Goal: Task Accomplishment & Management: Manage account settings

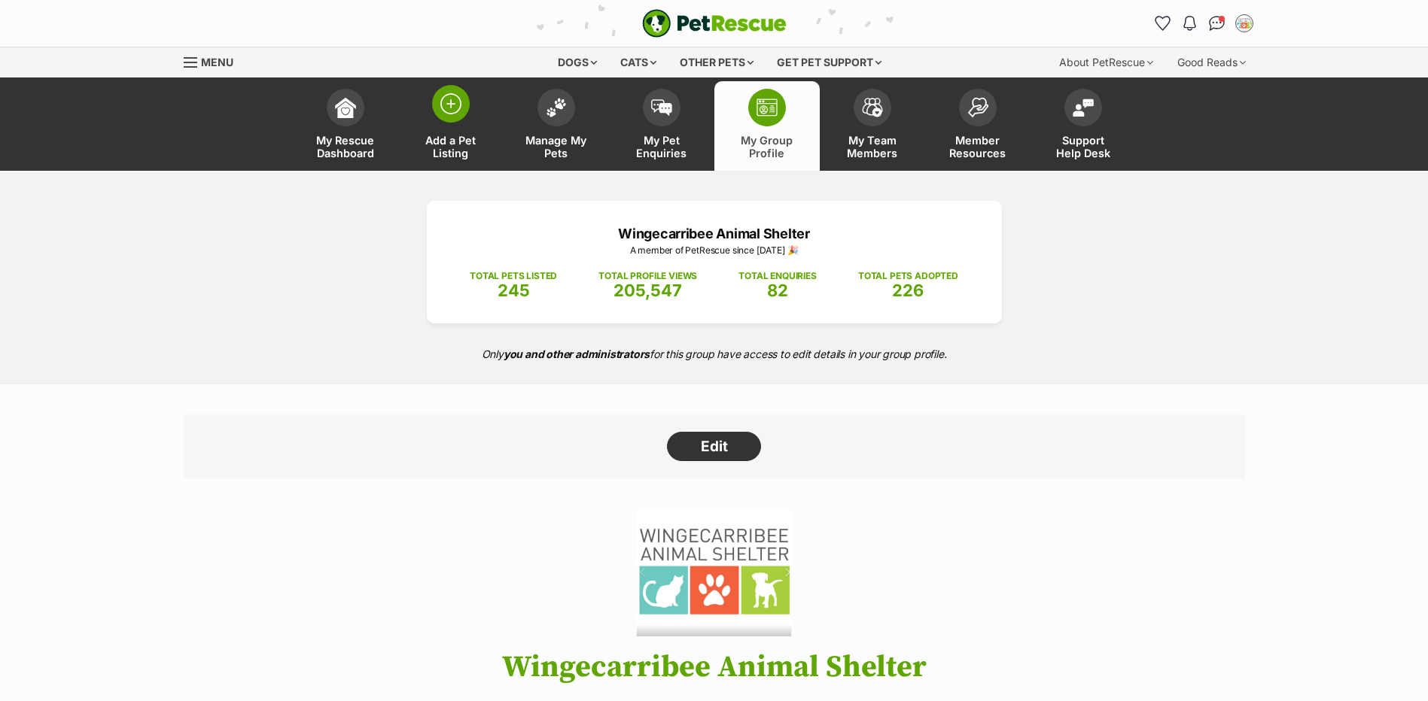
click at [461, 115] on span at bounding box center [451, 104] width 38 height 38
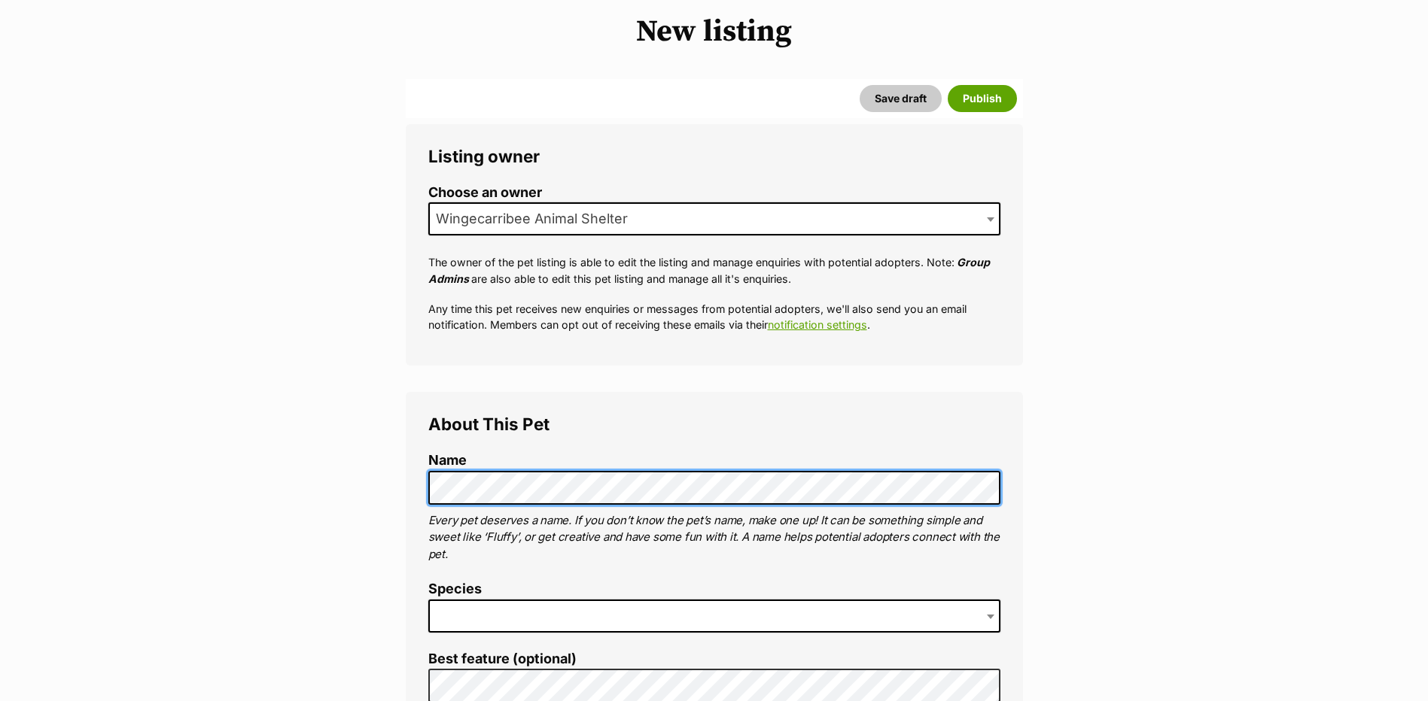
scroll to position [151, 0]
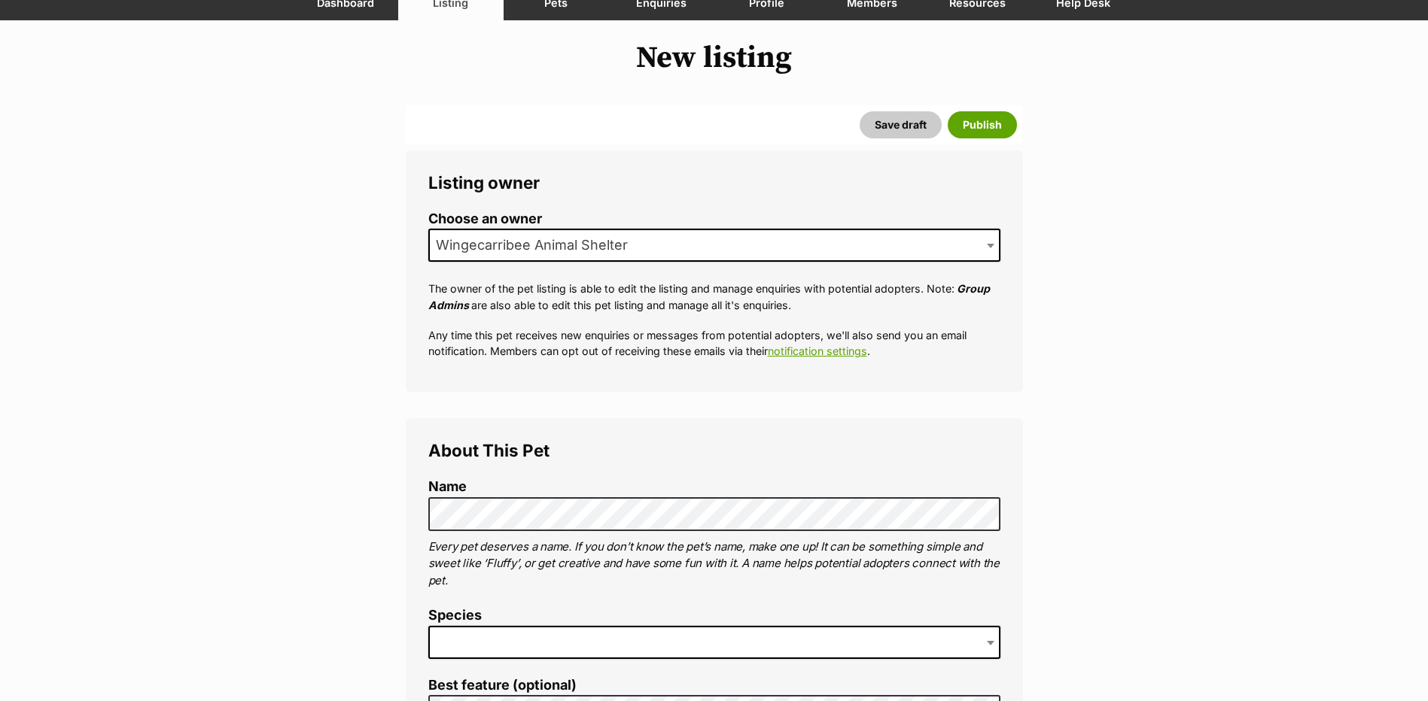
click at [472, 642] on span at bounding box center [714, 642] width 572 height 33
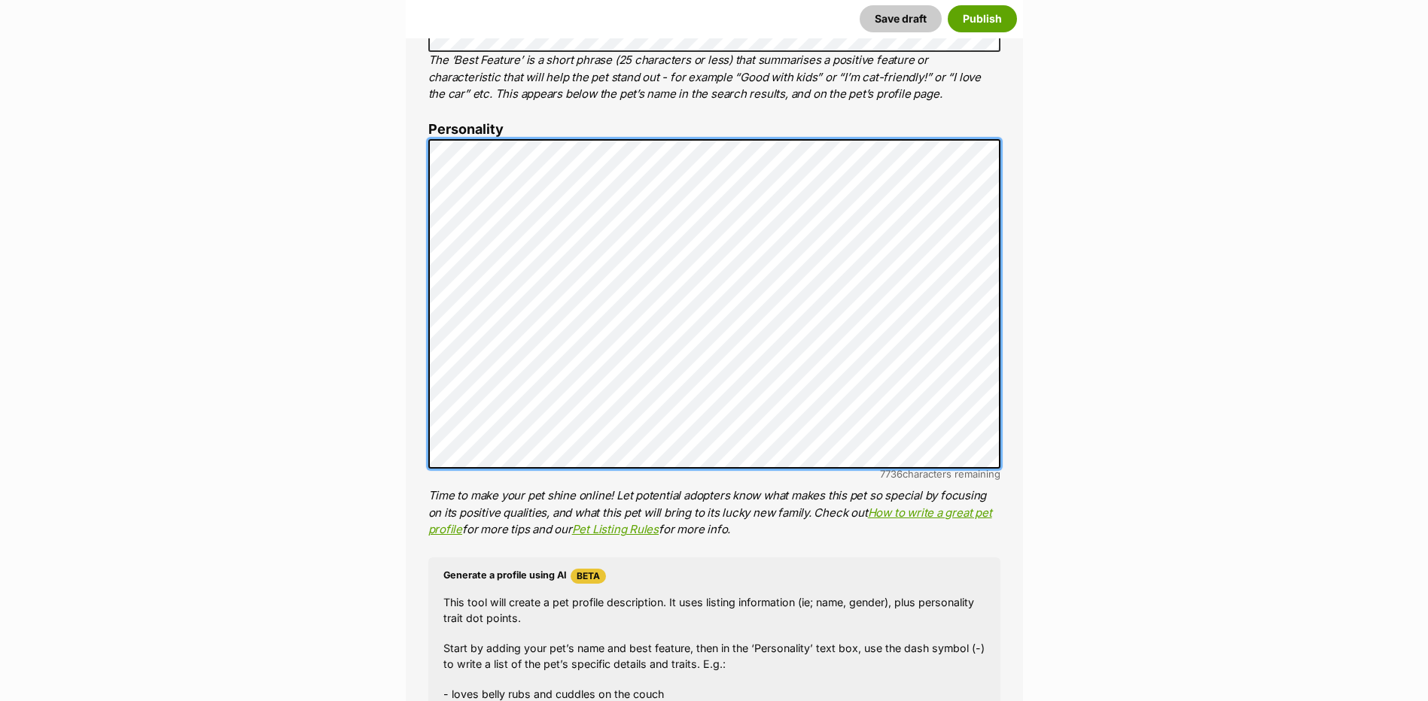
scroll to position [1204, 0]
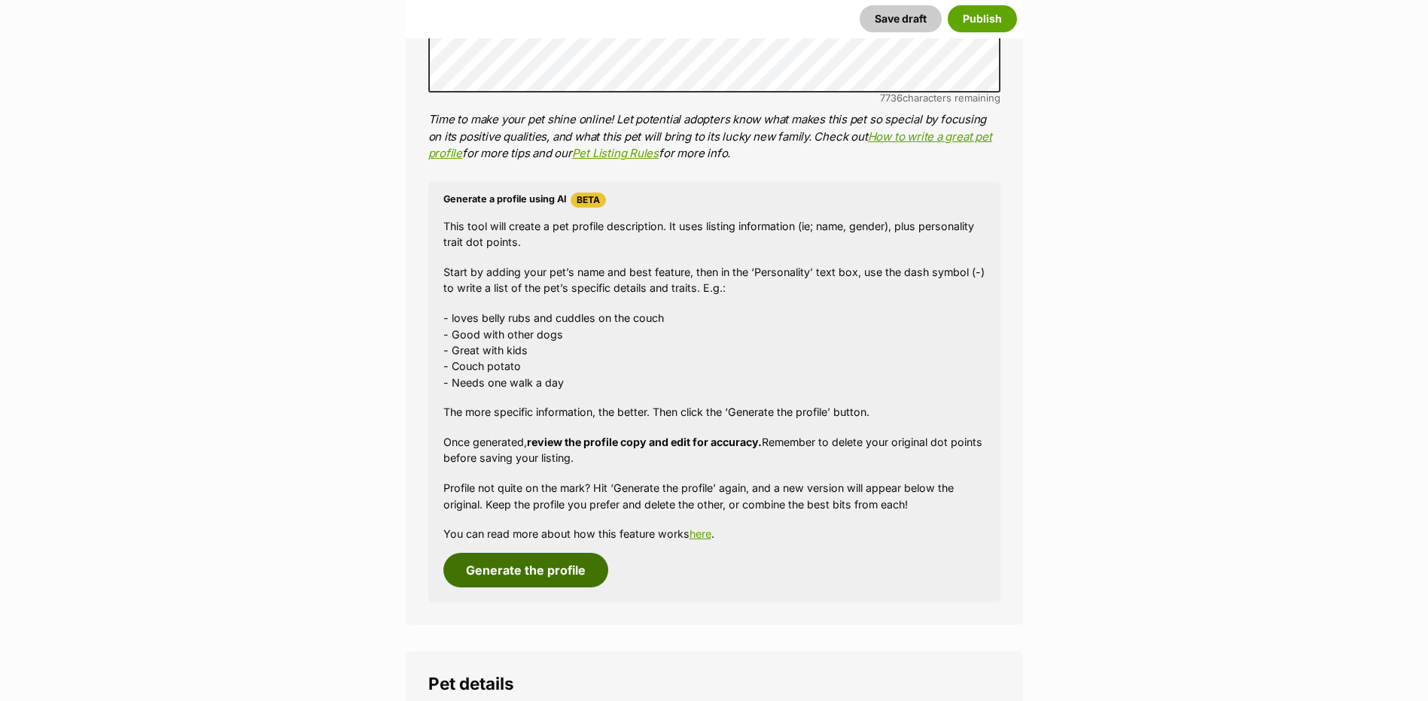
click at [567, 579] on button "Generate the profile" at bounding box center [525, 570] width 165 height 35
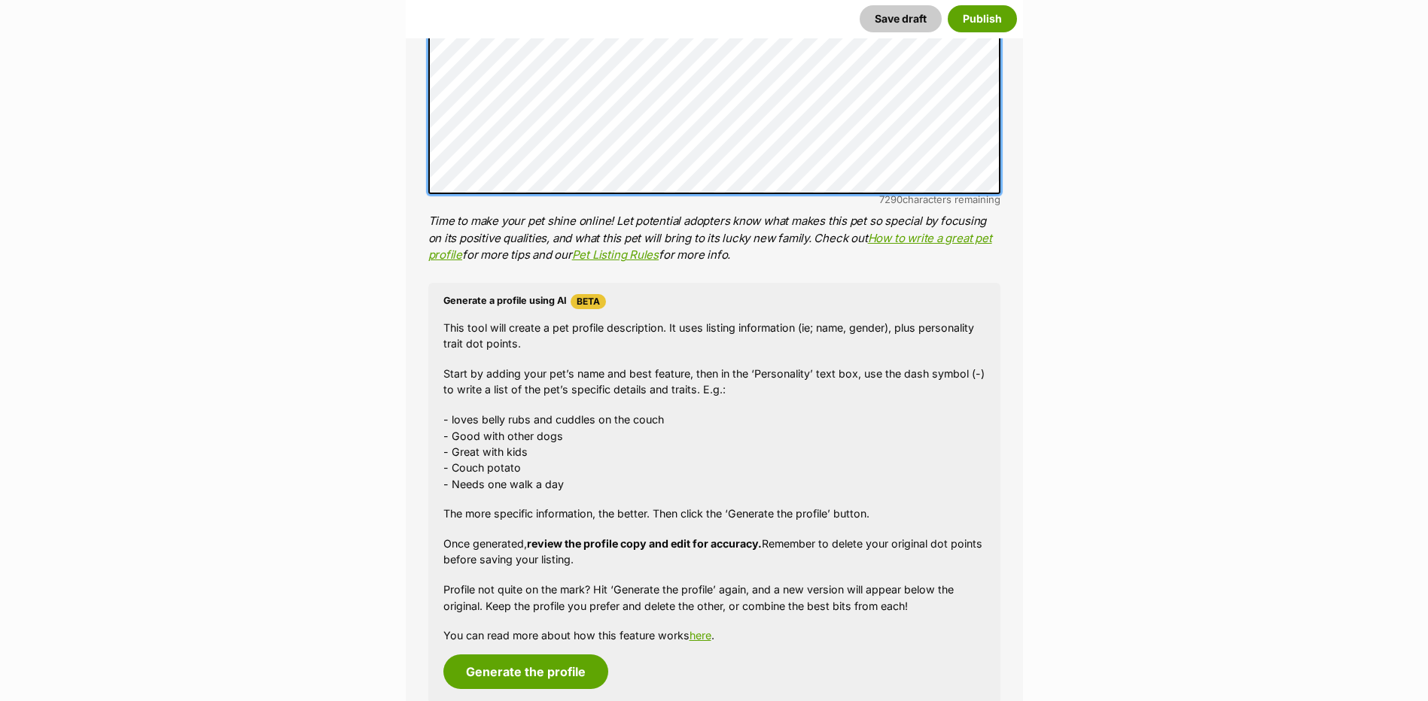
scroll to position [1157, 0]
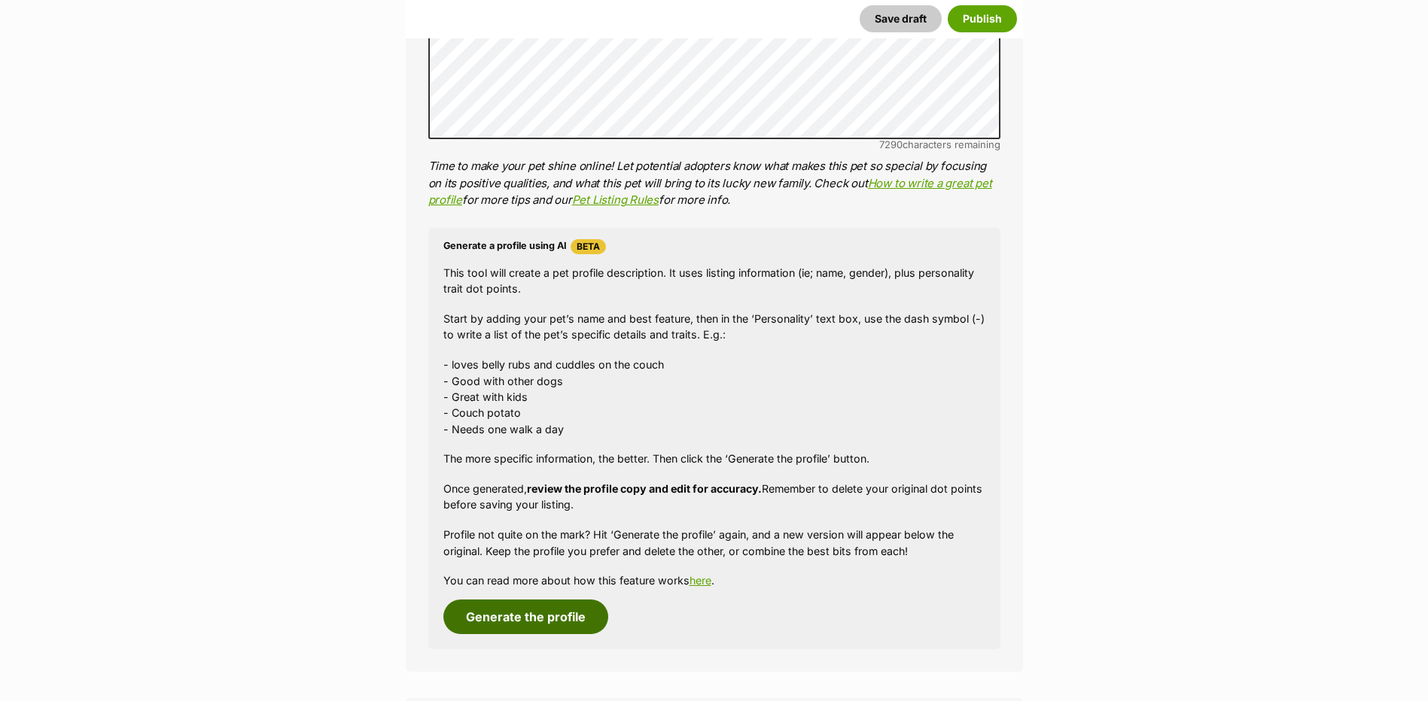
click at [514, 605] on button "Generate the profile" at bounding box center [525, 617] width 165 height 35
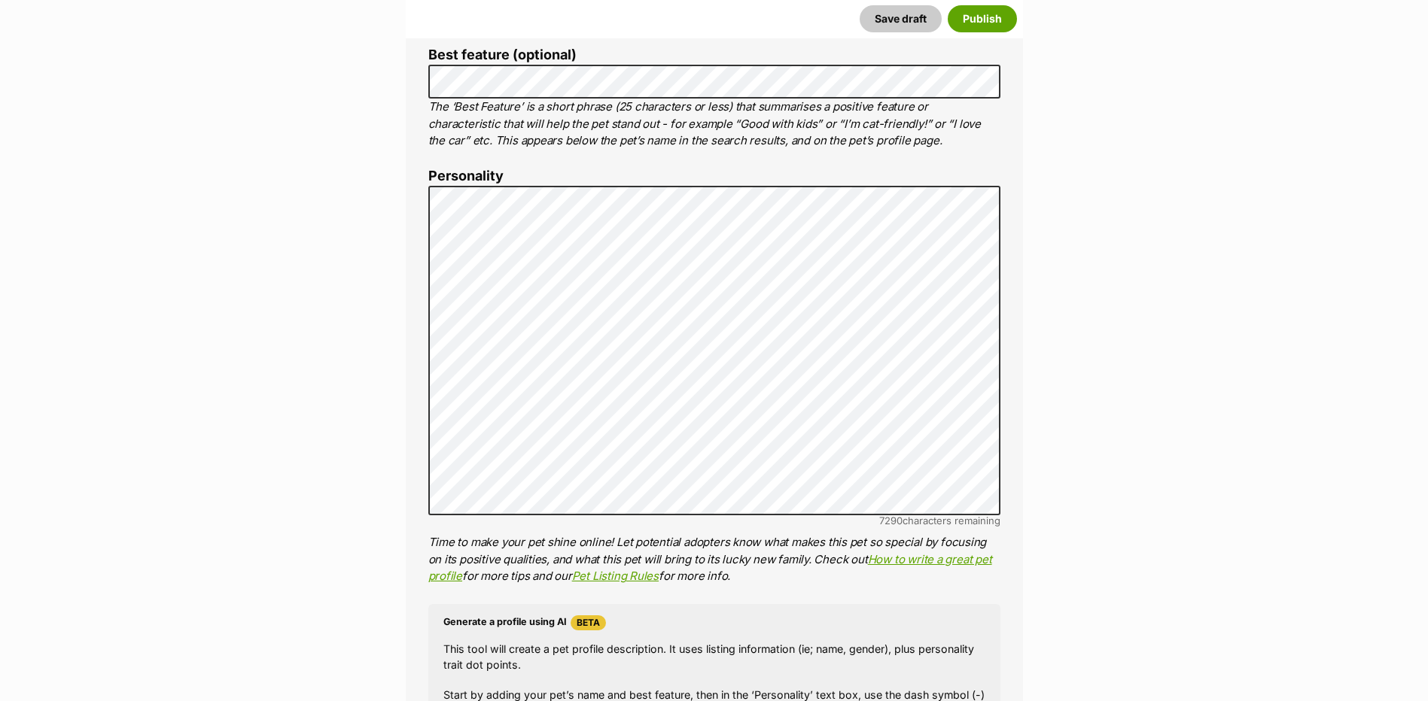
scroll to position [62, 0]
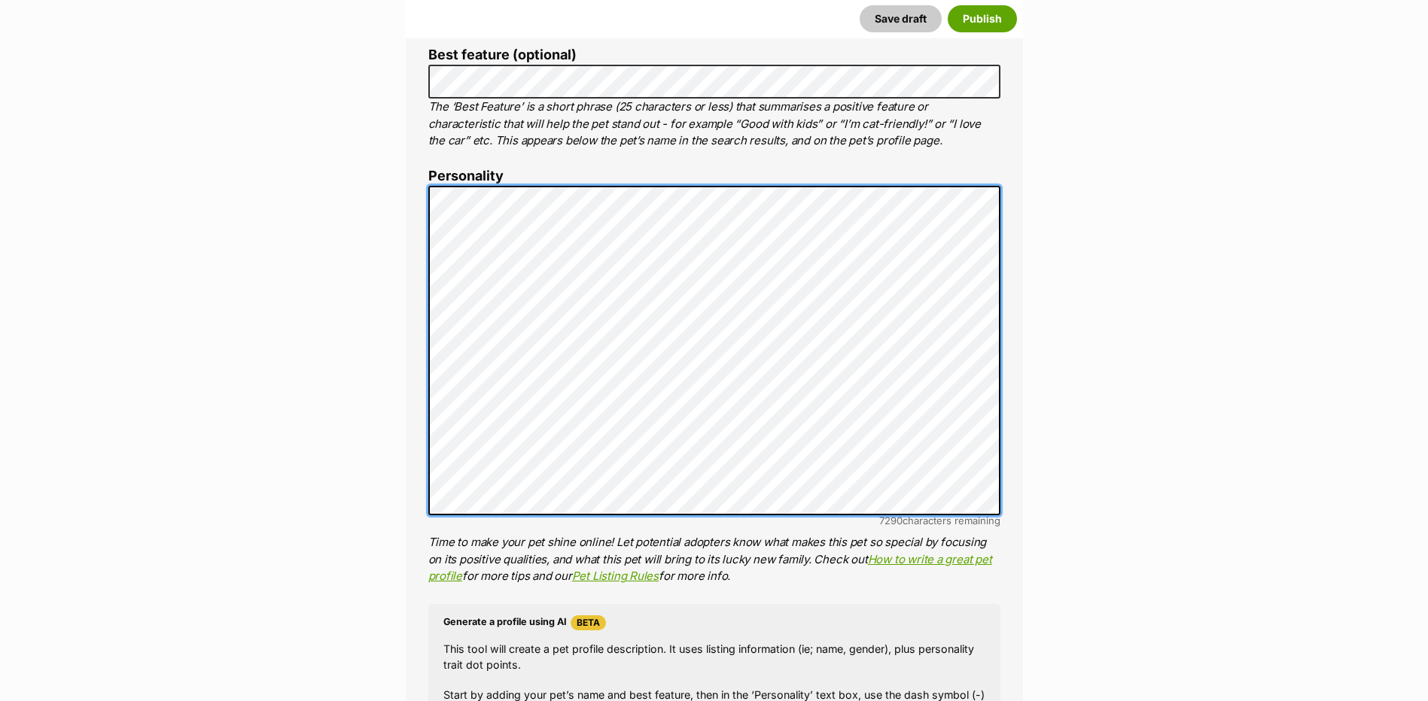
click at [409, 381] on div "About This Pet Name Henlo there, it looks like you might be using the pet name …" at bounding box center [714, 418] width 617 height 1261
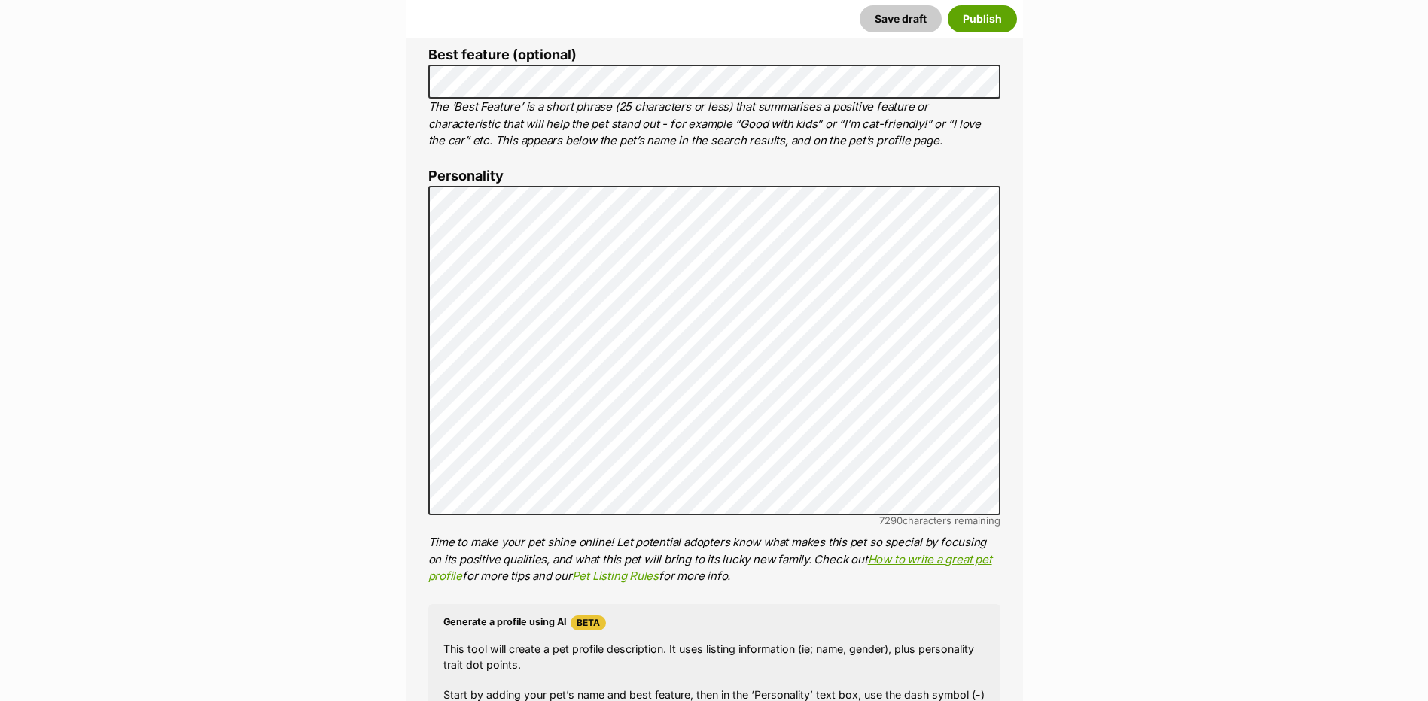
drag, startPoint x: 503, startPoint y: 529, endPoint x: 497, endPoint y: 516, distance: 14.1
click at [502, 529] on li "Personality 7290 characters remaining Time to make your pet shine online! Let p…" at bounding box center [714, 377] width 572 height 417
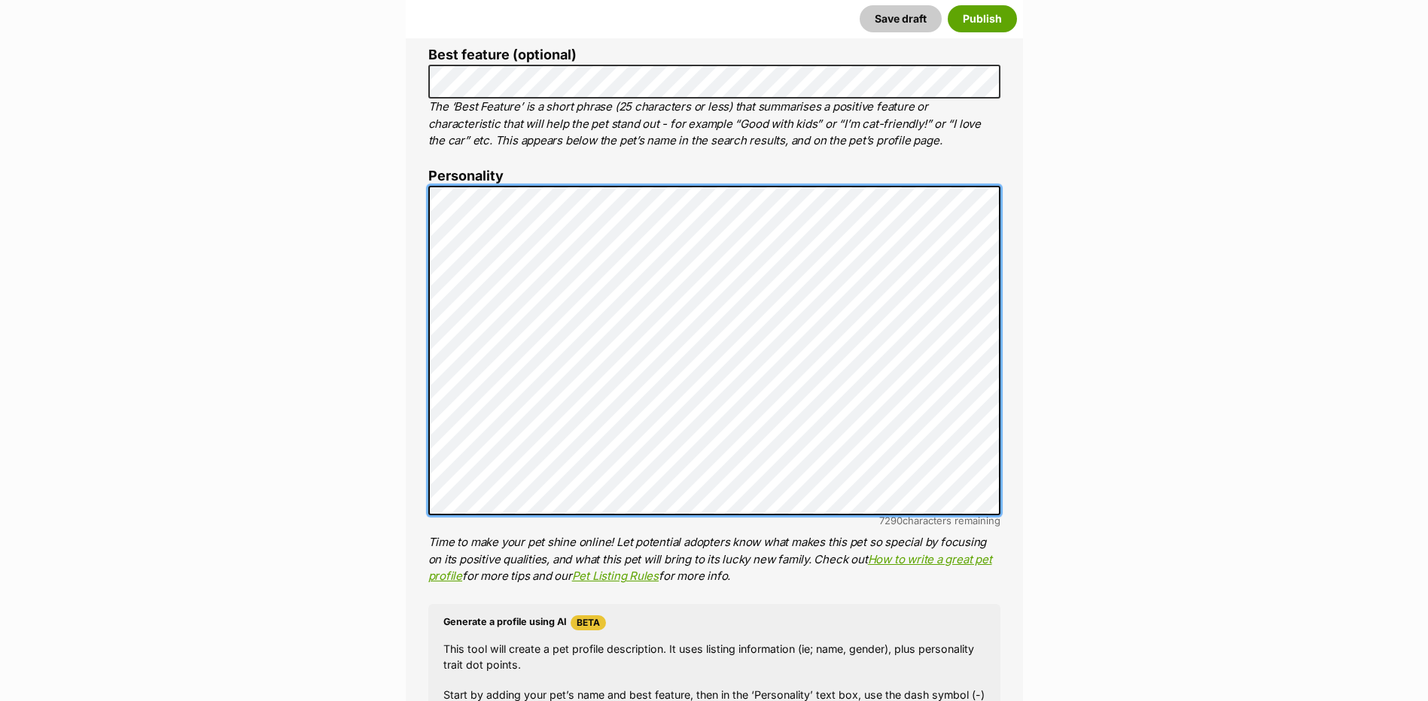
scroll to position [0, 0]
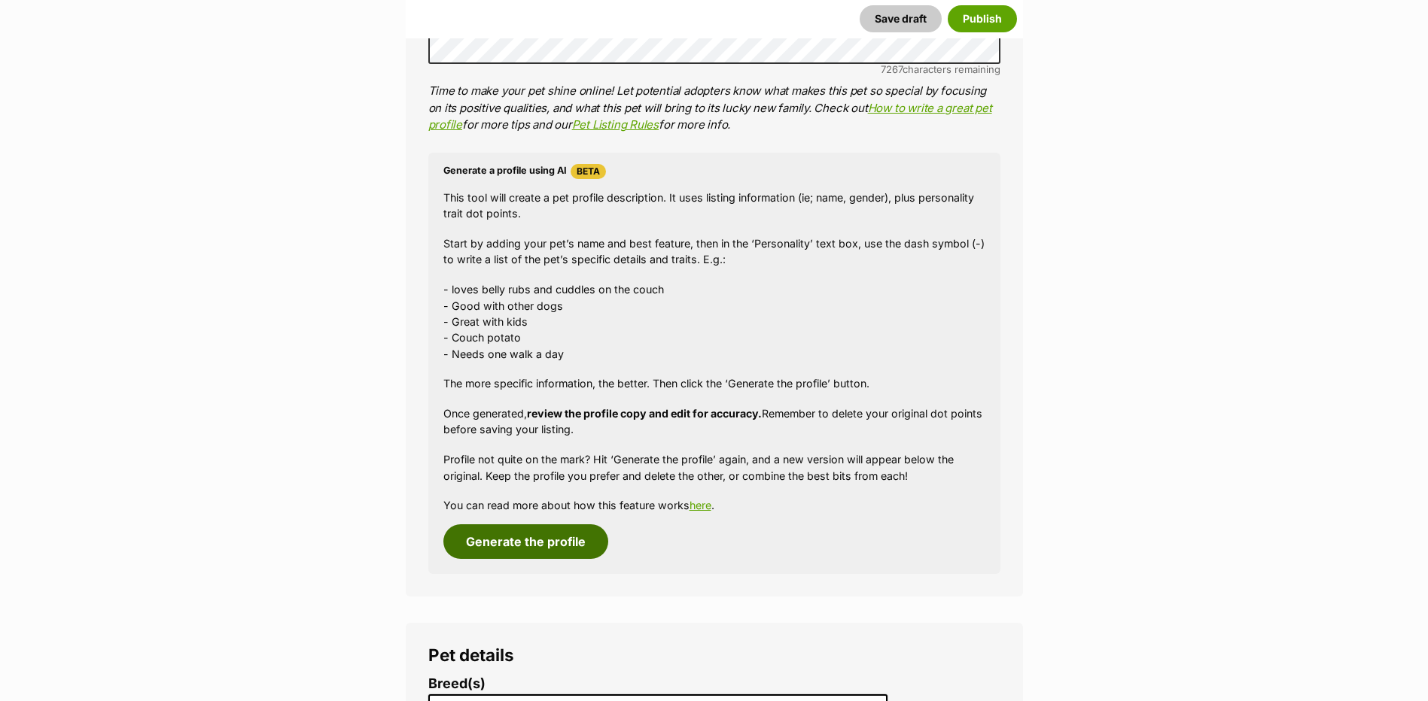
click at [531, 533] on button "Generate the profile" at bounding box center [525, 542] width 165 height 35
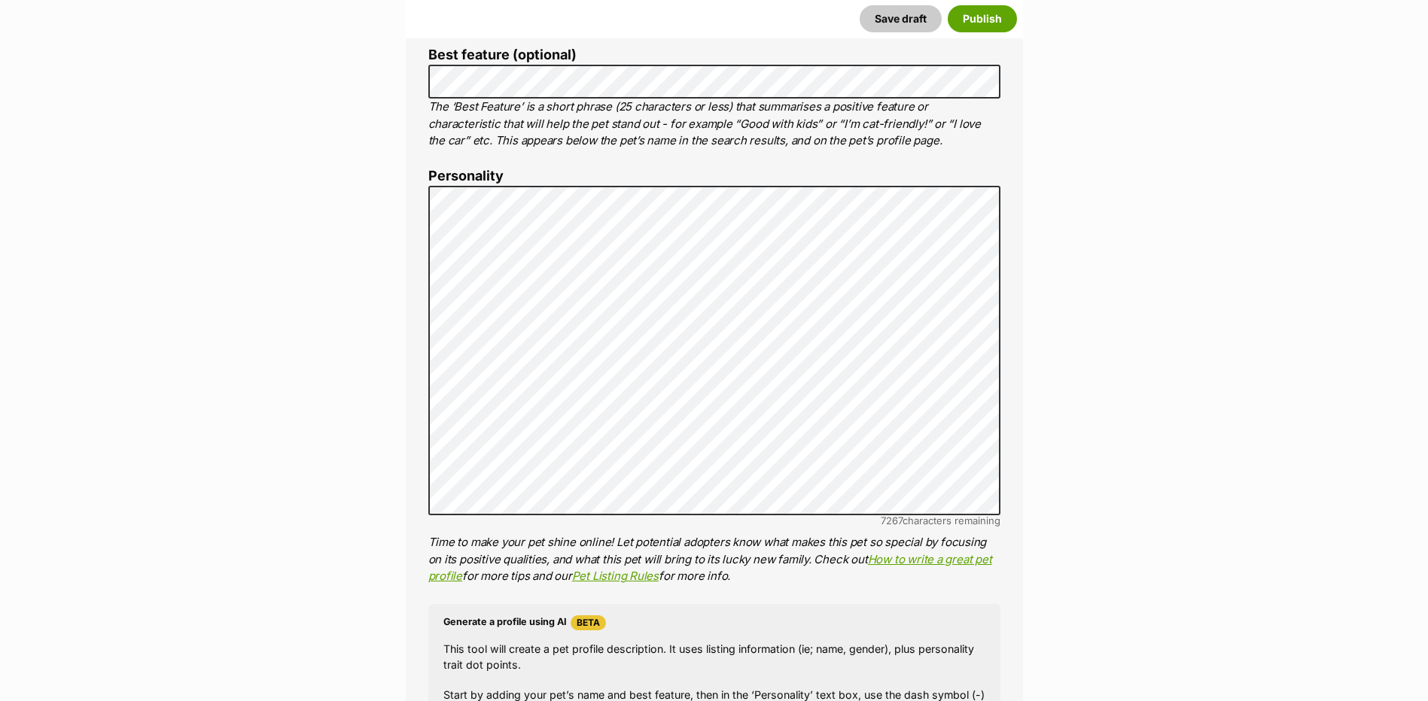
scroll to position [75, 0]
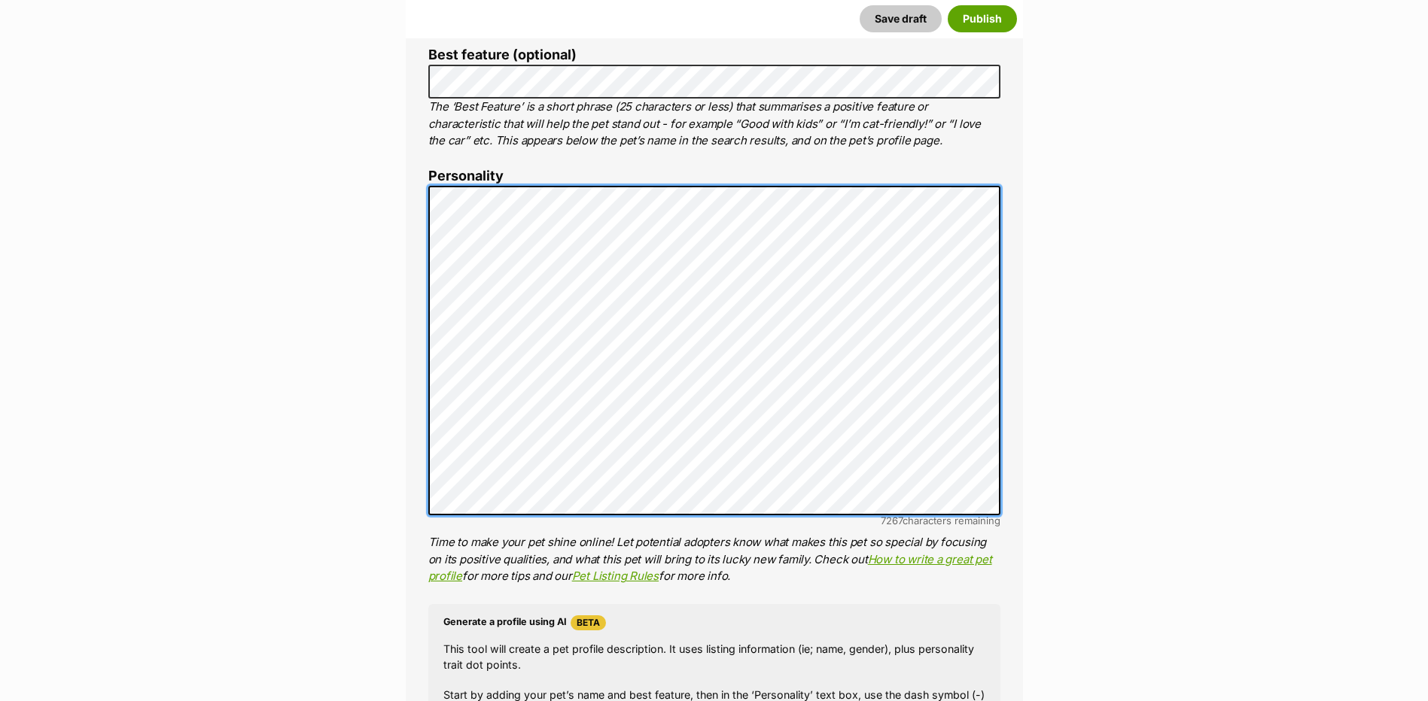
click at [423, 407] on div "About This Pet Name Henlo there, it looks like you might be using the pet name …" at bounding box center [714, 418] width 617 height 1261
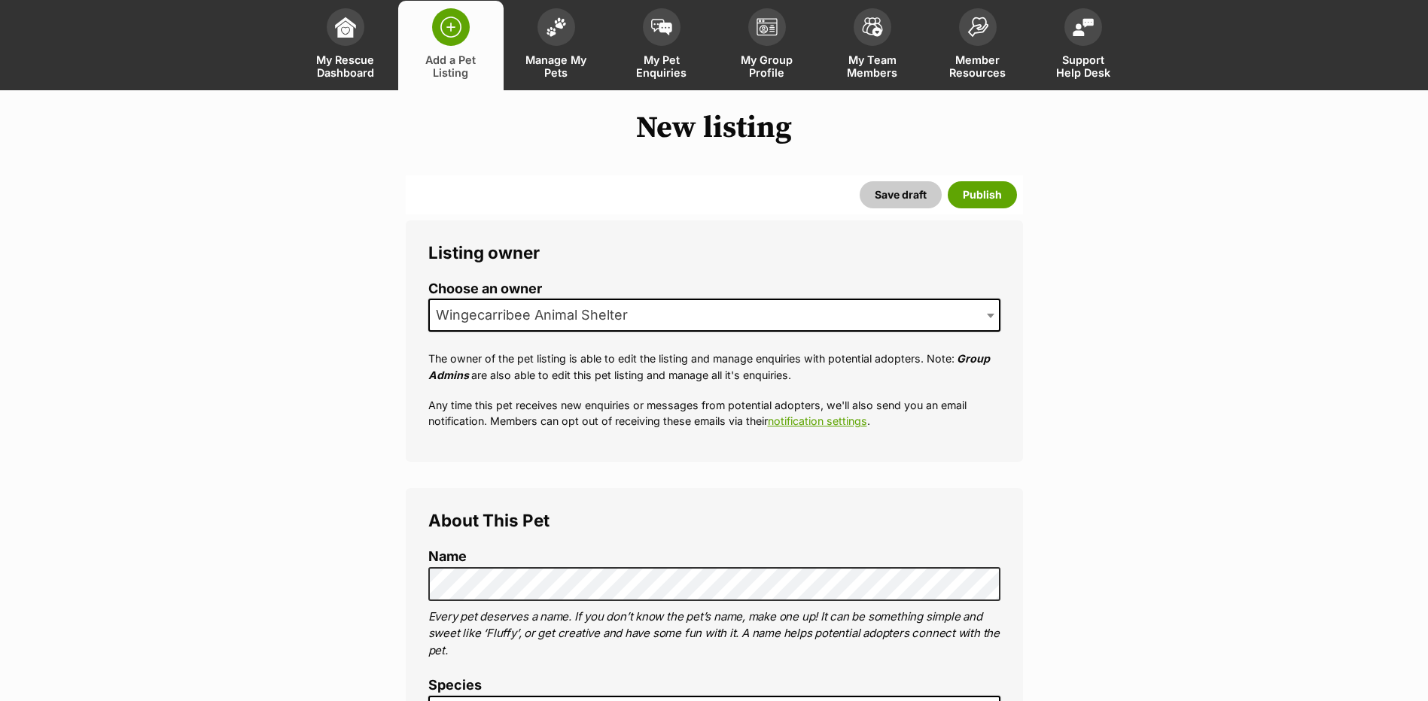
scroll to position [0, 0]
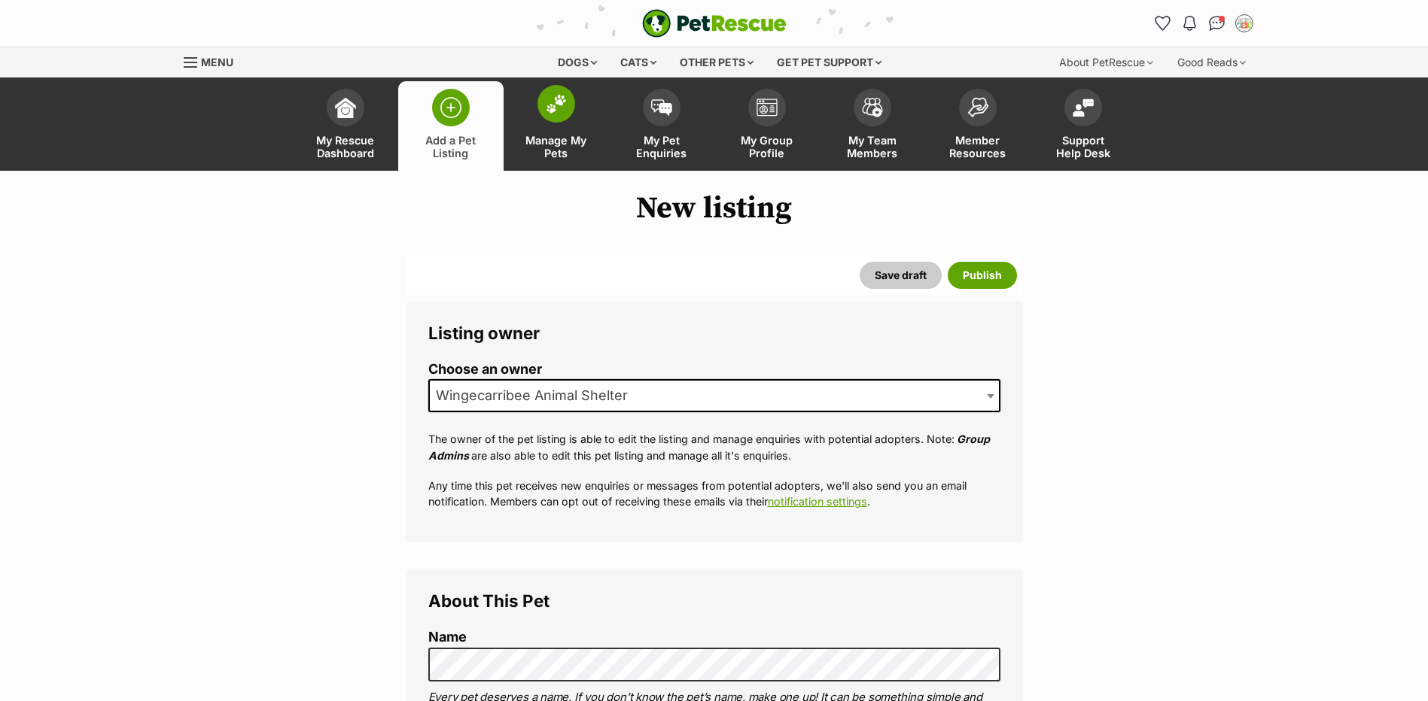
click at [555, 103] on img at bounding box center [556, 104] width 21 height 20
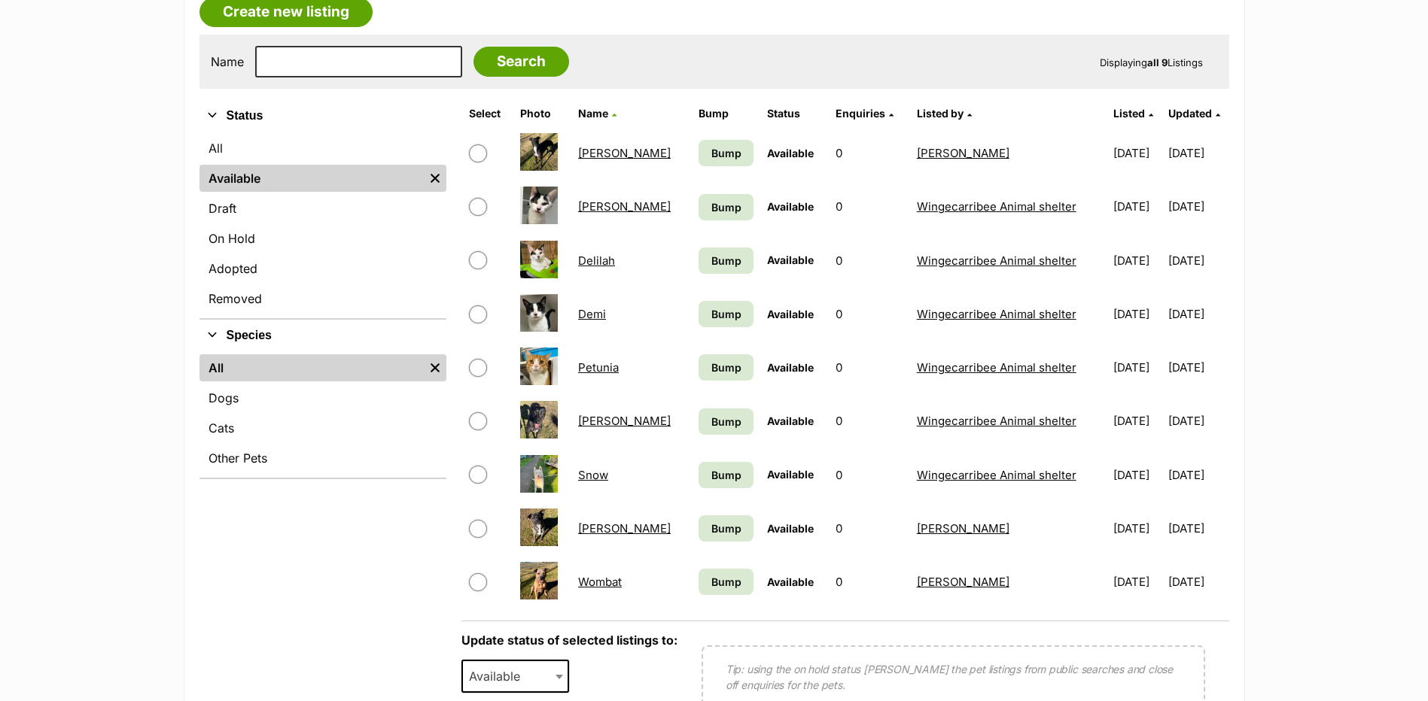
scroll to position [301, 0]
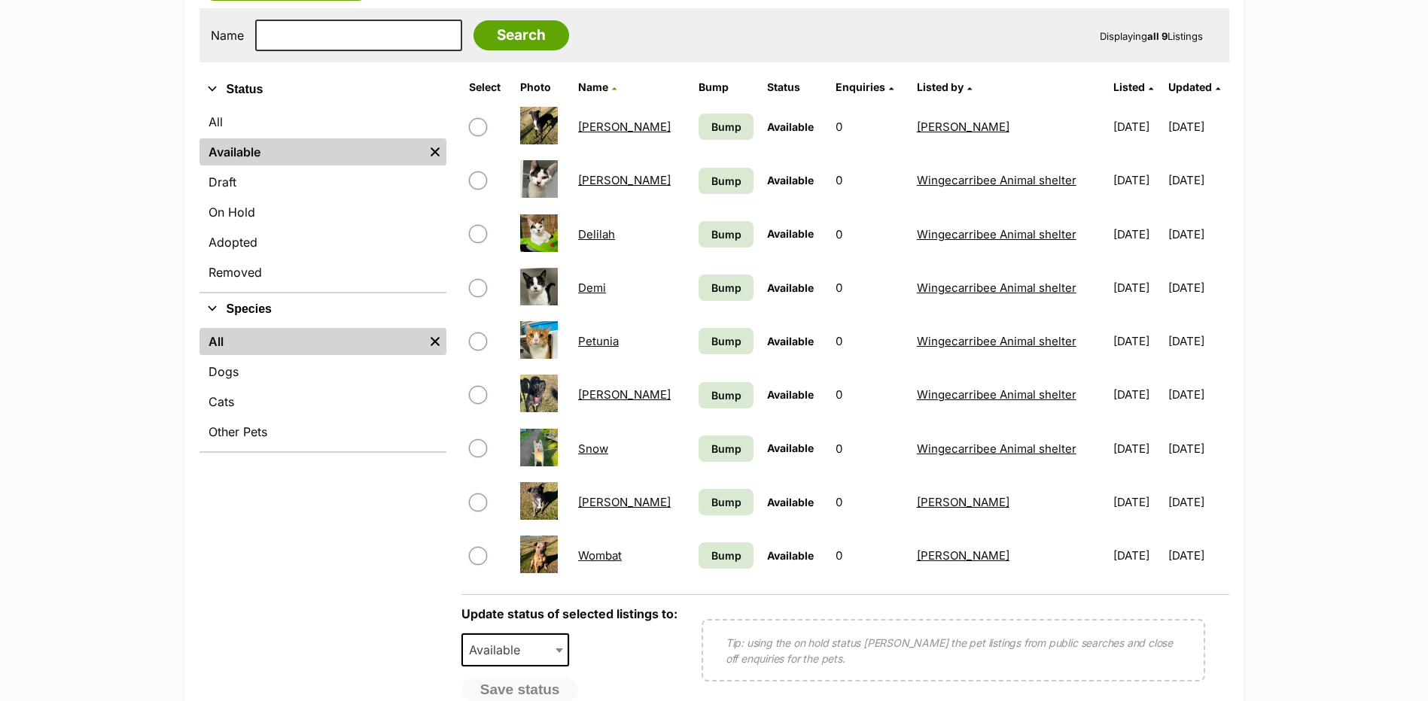
click at [482, 498] on input "checkbox" at bounding box center [478, 503] width 18 height 18
checkbox input "true"
click at [522, 645] on span "Available" at bounding box center [499, 650] width 72 height 21
select select "rehomed"
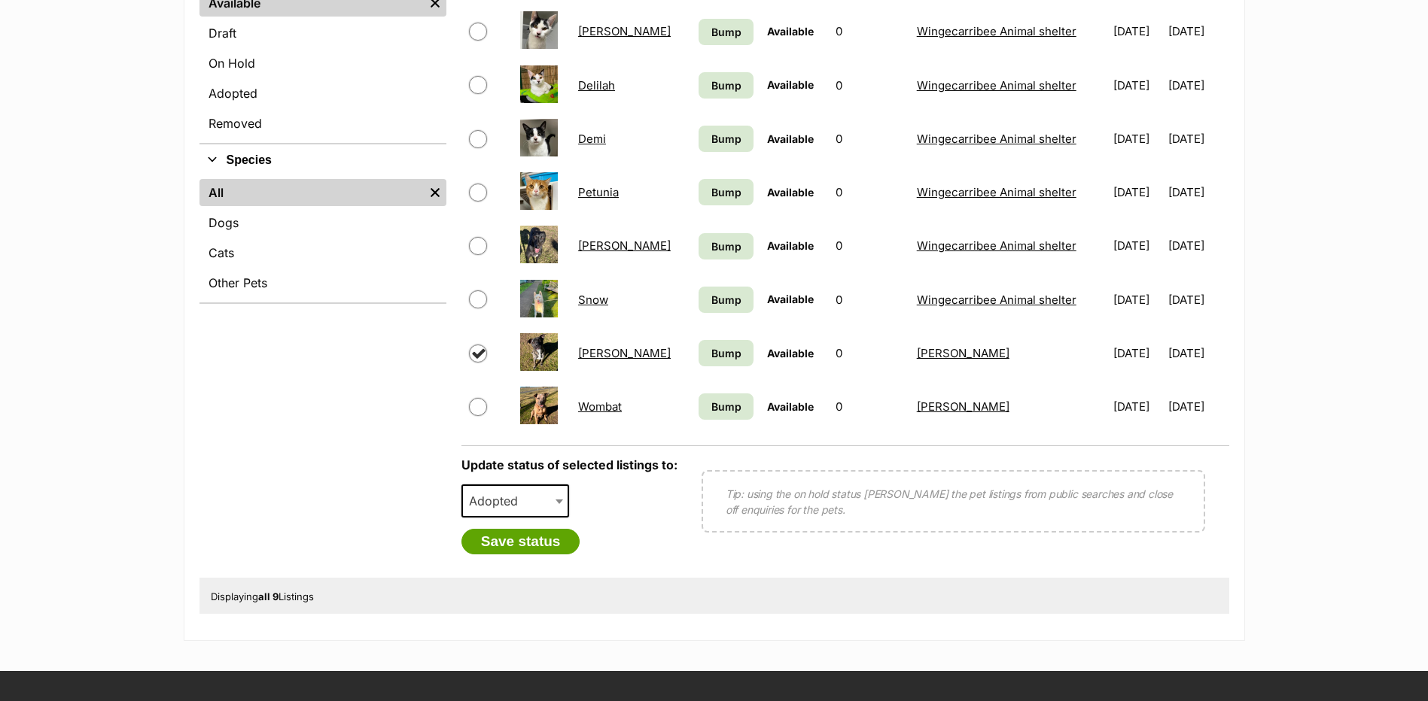
scroll to position [452, 0]
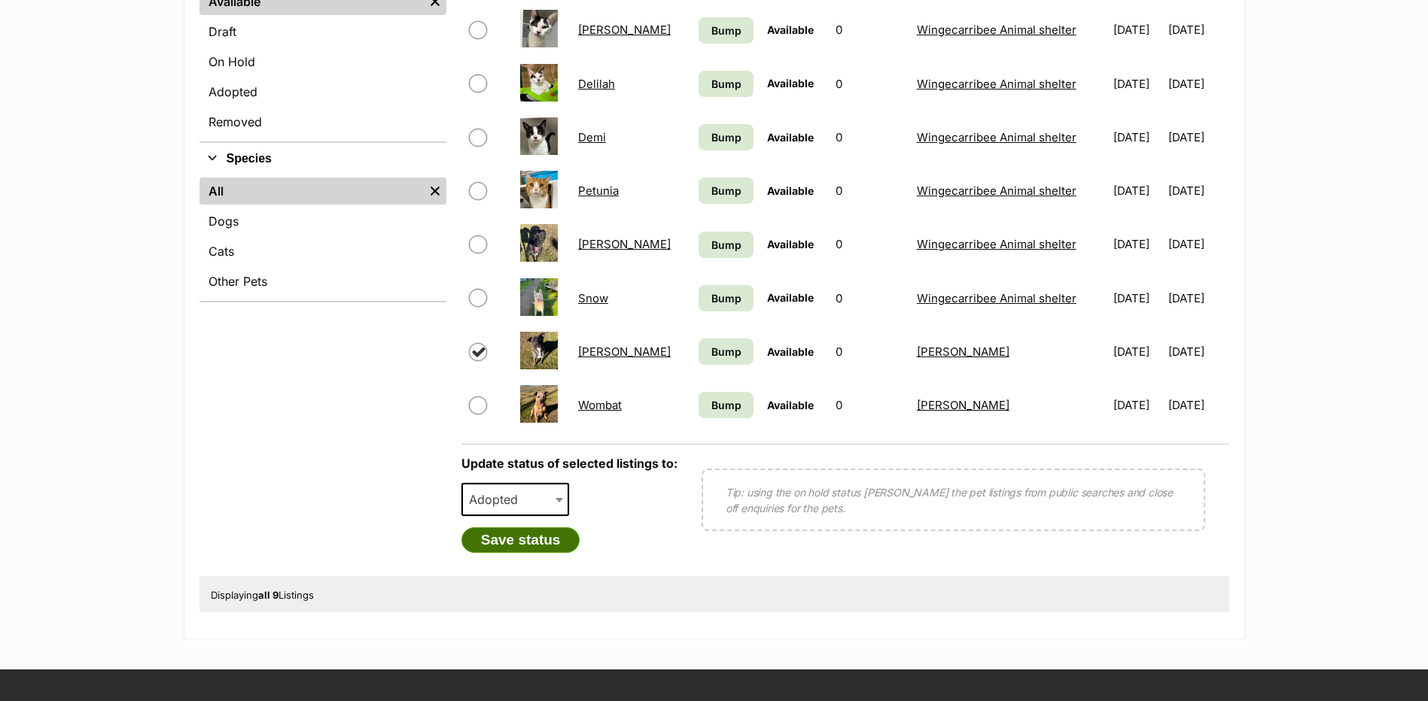
click at [522, 544] on button "Save status" at bounding box center [520, 541] width 119 height 26
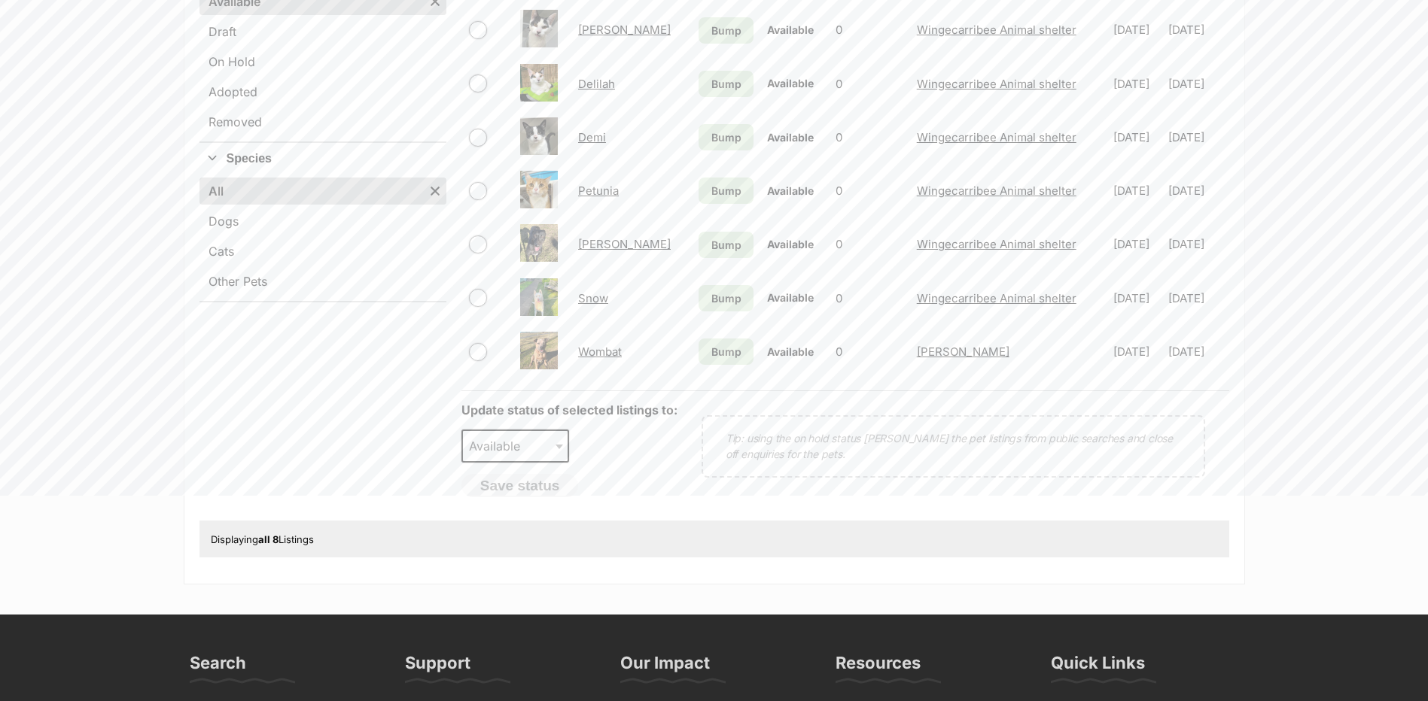
scroll to position [0, 0]
